Goal: Task Accomplishment & Management: Use online tool/utility

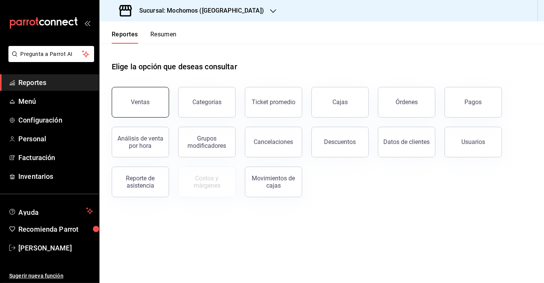
click at [157, 106] on button "Ventas" at bounding box center [140, 102] width 57 height 31
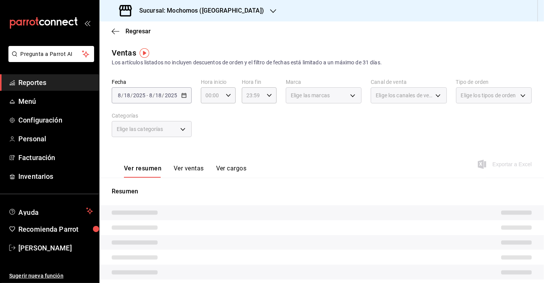
click at [186, 101] on div "[DATE] [DATE] - [DATE] [DATE]" at bounding box center [152, 95] width 80 height 16
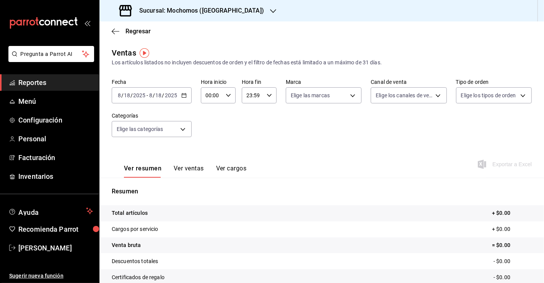
click at [186, 96] on icon "button" at bounding box center [183, 95] width 5 height 5
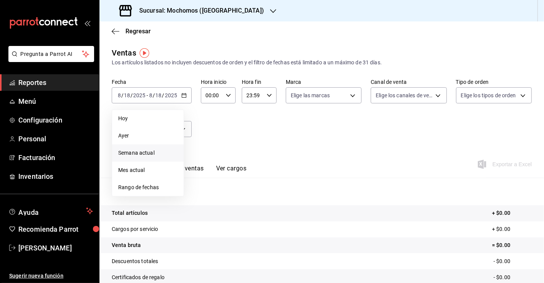
click at [150, 156] on span "Semana actual" at bounding box center [147, 153] width 59 height 8
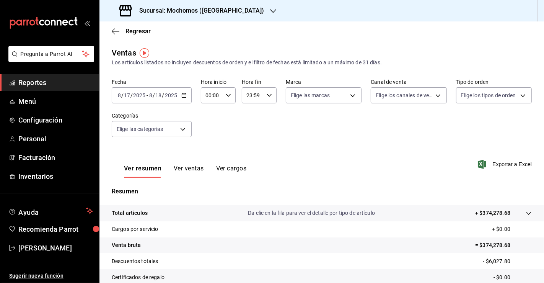
click at [184, 93] on icon "button" at bounding box center [183, 95] width 5 height 5
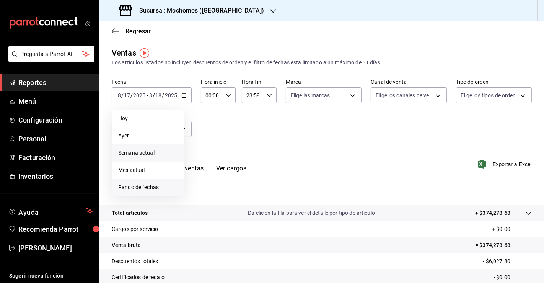
click at [161, 183] on li "Rango de fechas" at bounding box center [148, 187] width 72 height 17
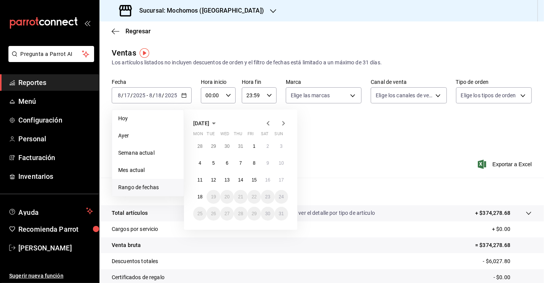
click at [167, 191] on span "Rango de fechas" at bounding box center [147, 187] width 59 height 8
click at [203, 179] on button "11" at bounding box center [199, 180] width 13 height 14
click at [204, 197] on button "18" at bounding box center [199, 197] width 13 height 14
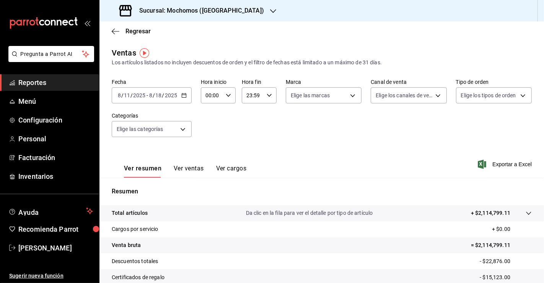
click at [228, 96] on icon "button" at bounding box center [228, 95] width 5 height 5
click at [210, 125] on span "05" at bounding box center [208, 122] width 5 height 6
type input "05:00"
click at [262, 98] on div at bounding box center [272, 141] width 544 height 283
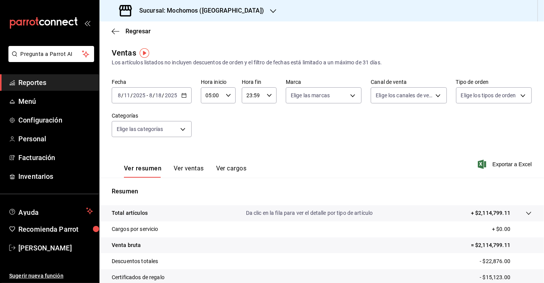
click at [270, 96] on div "23:59 Hora fin" at bounding box center [259, 95] width 35 height 16
click at [245, 140] on button "04" at bounding box center [249, 145] width 14 height 15
type input "04:59"
click at [317, 135] on div at bounding box center [272, 141] width 544 height 283
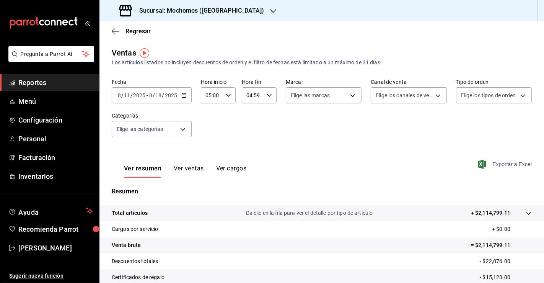
click at [486, 162] on span "Exportar a Excel" at bounding box center [506, 164] width 52 height 9
